Goal: Ask a question

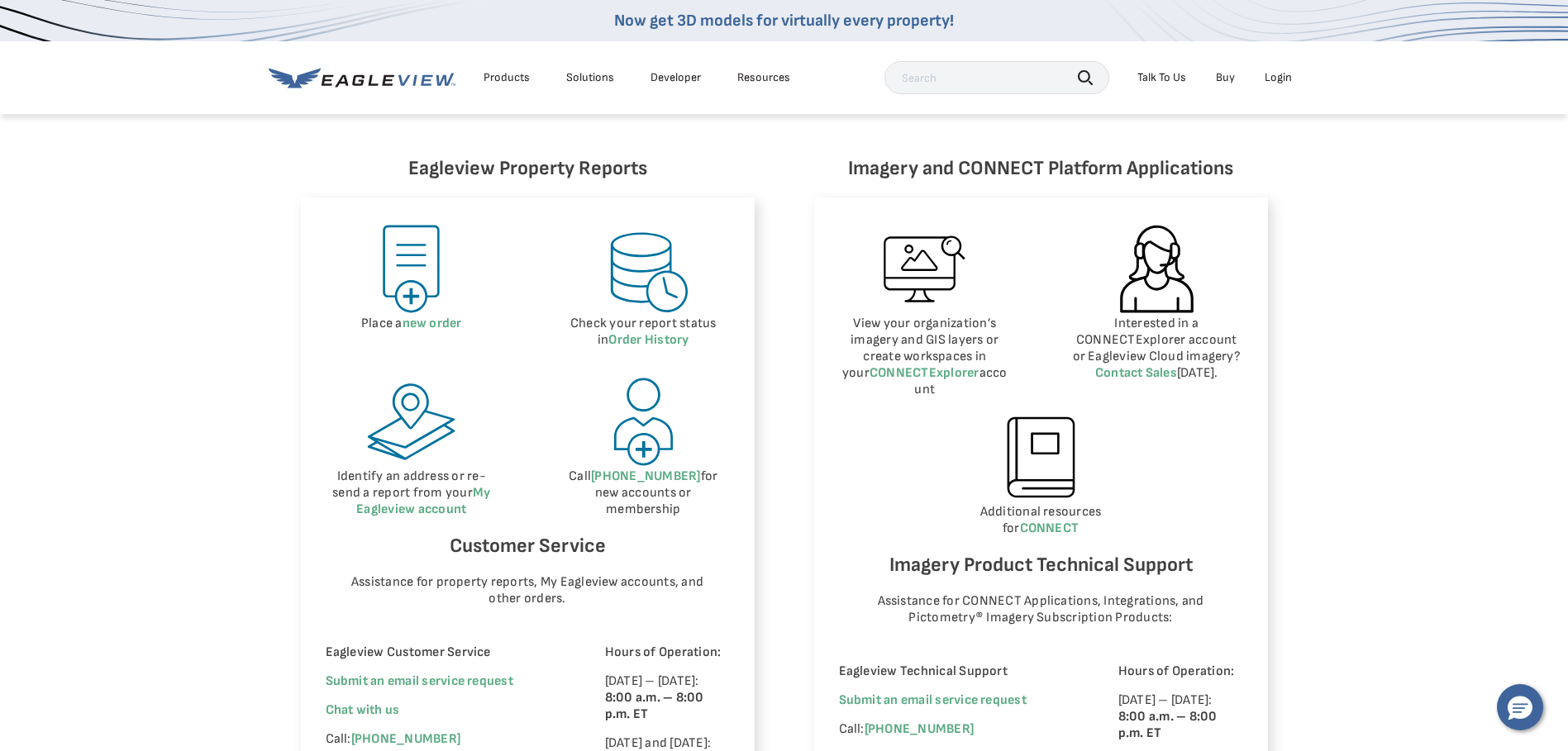
scroll to position [909, 0]
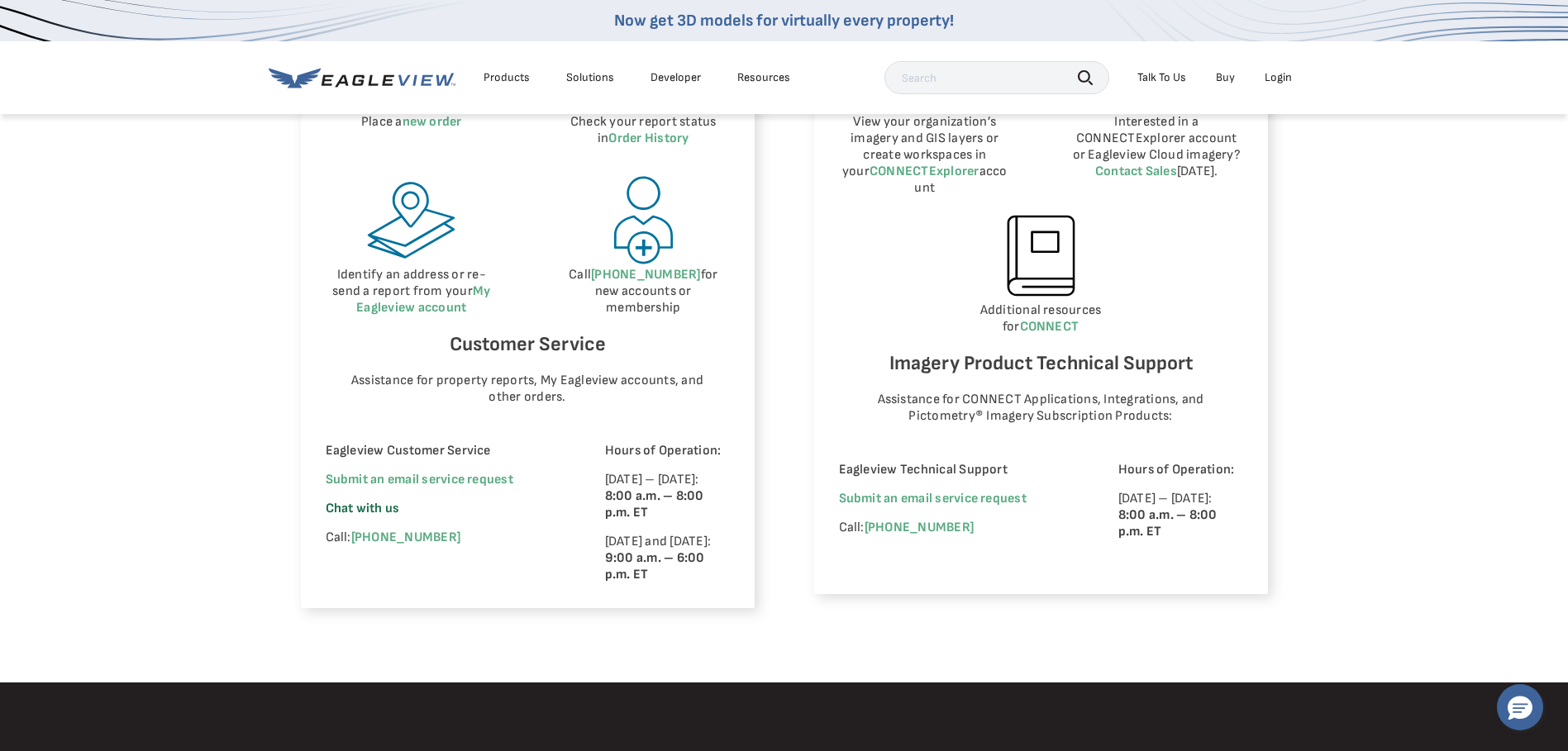
click at [393, 508] on span "Chat with us" at bounding box center [363, 508] width 75 height 16
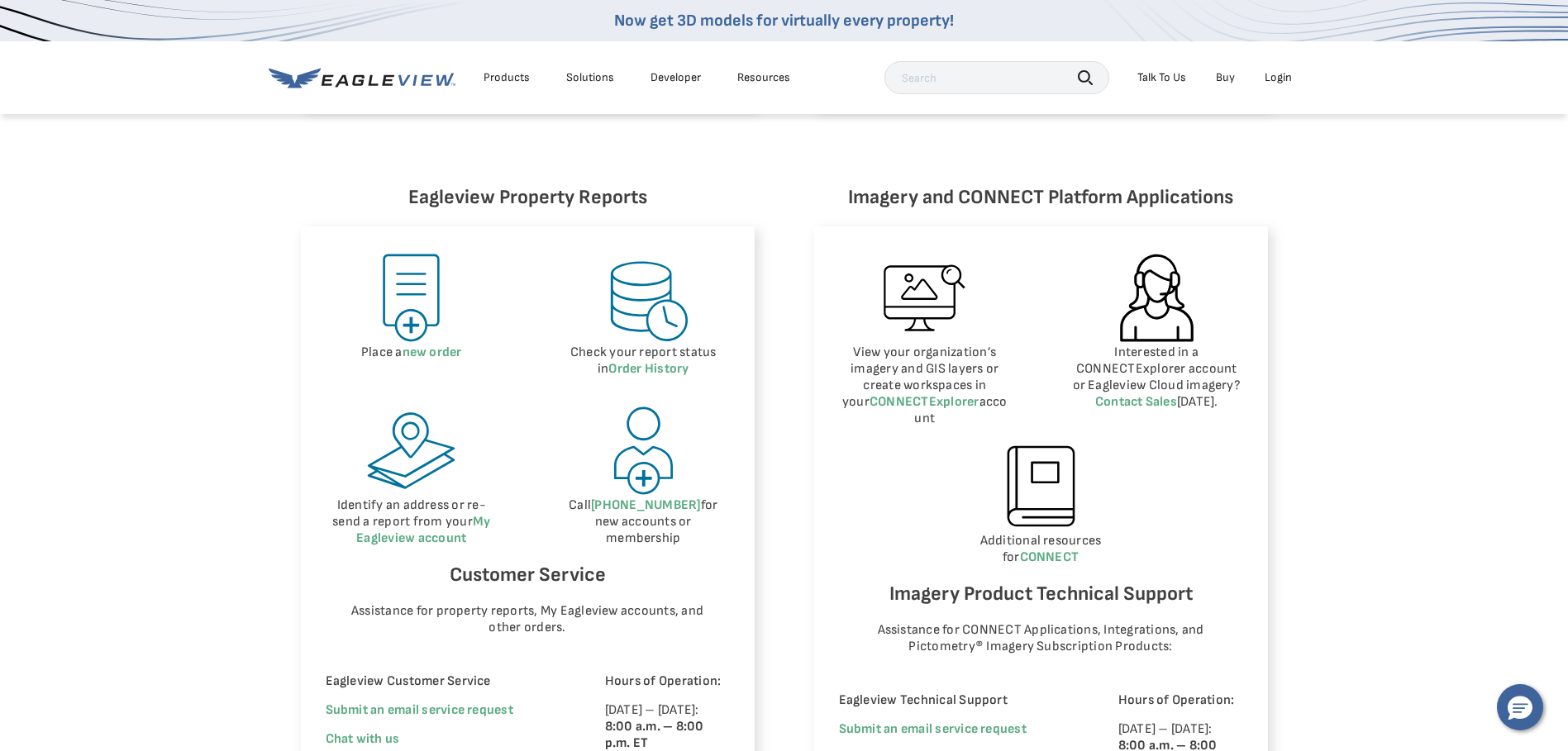
scroll to position [431, 0]
